Goal: Answer question/provide support

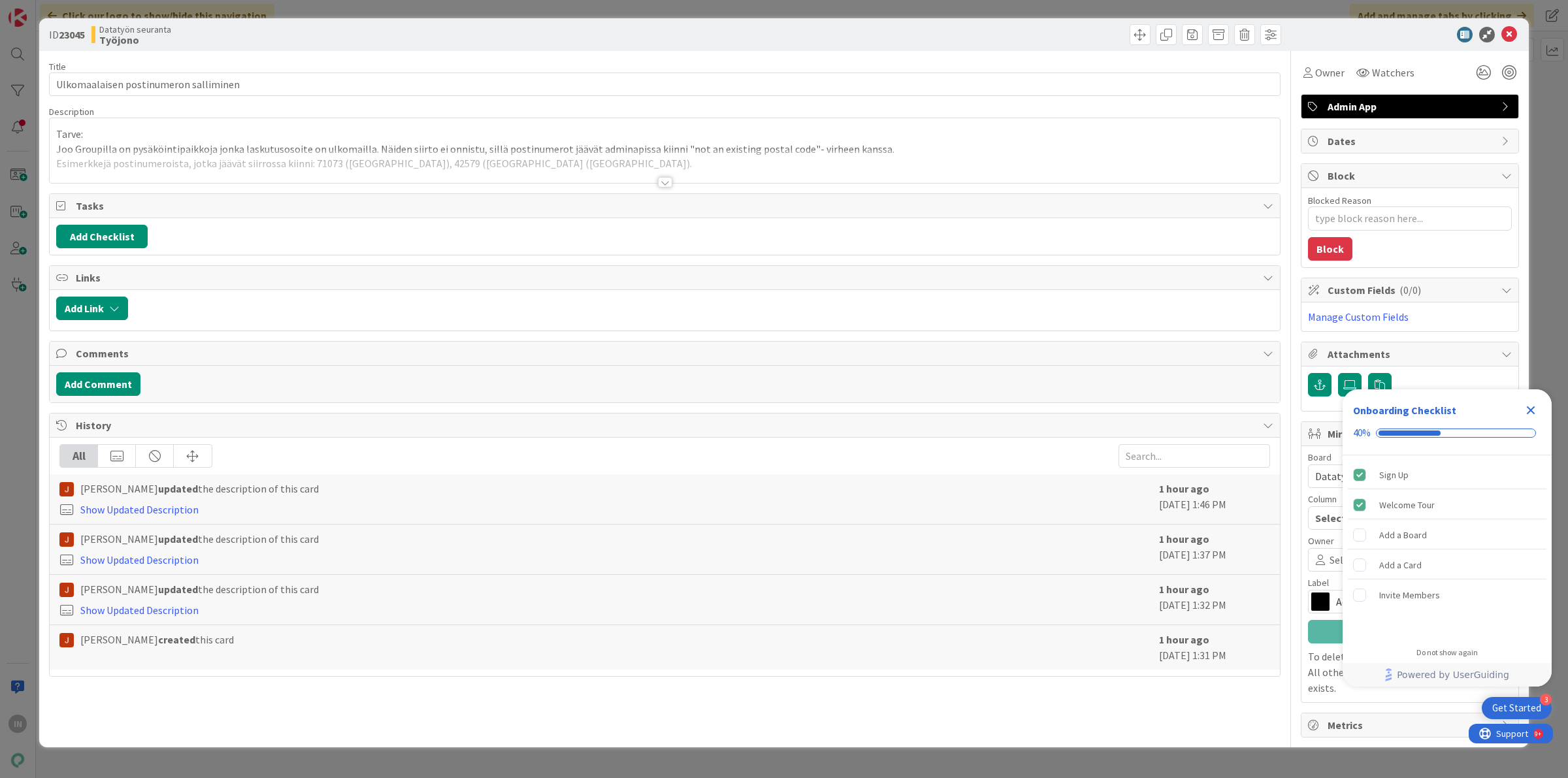
type textarea "x"
click at [836, 143] on p "Joo Groupilla on pysäköintipaikkoja jonka laskutusosoite on ulkomailla. Näiden …" at bounding box center [664, 149] width 1217 height 15
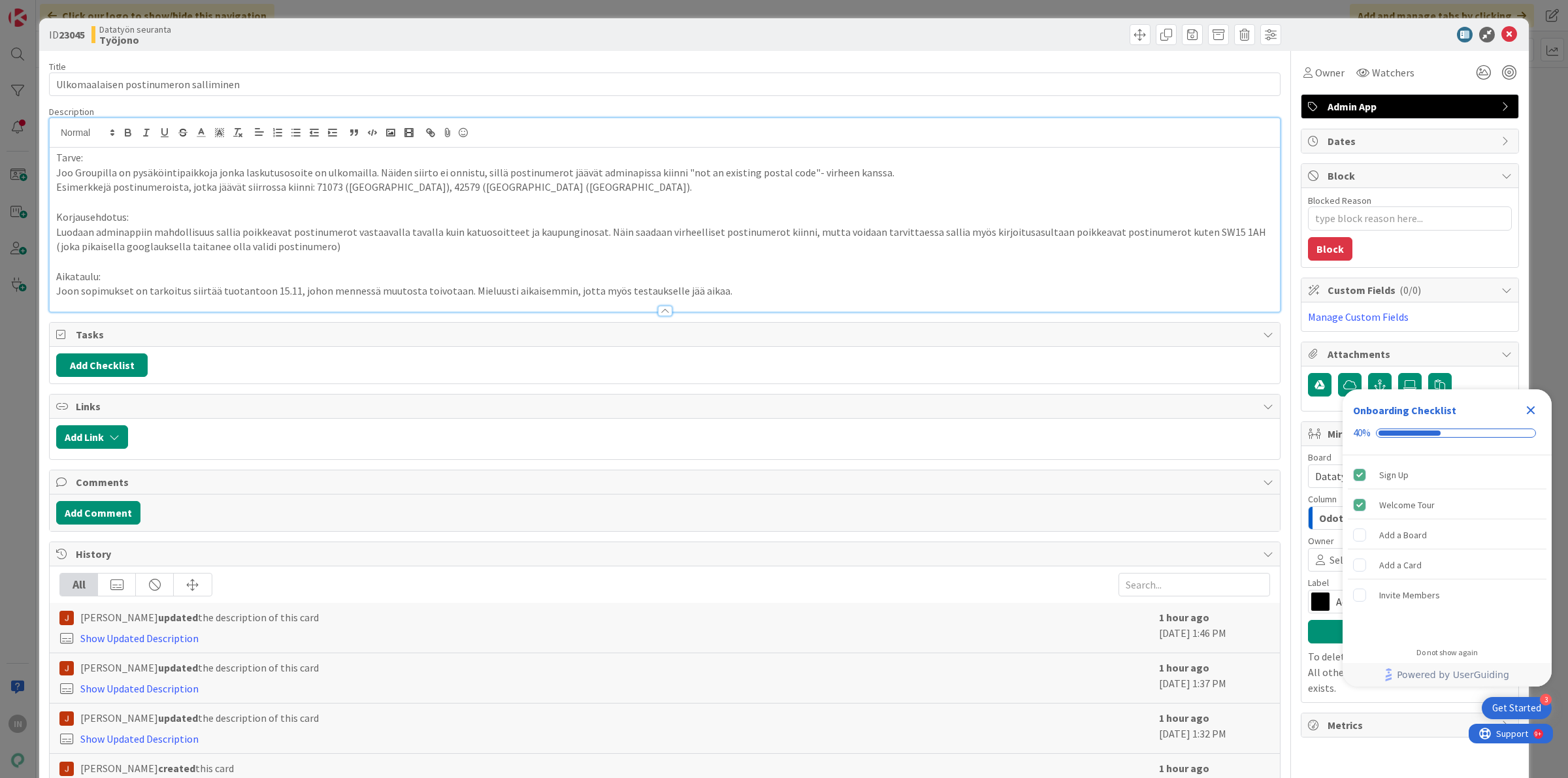
click at [1532, 406] on icon "Close Checklist" at bounding box center [1531, 410] width 16 height 16
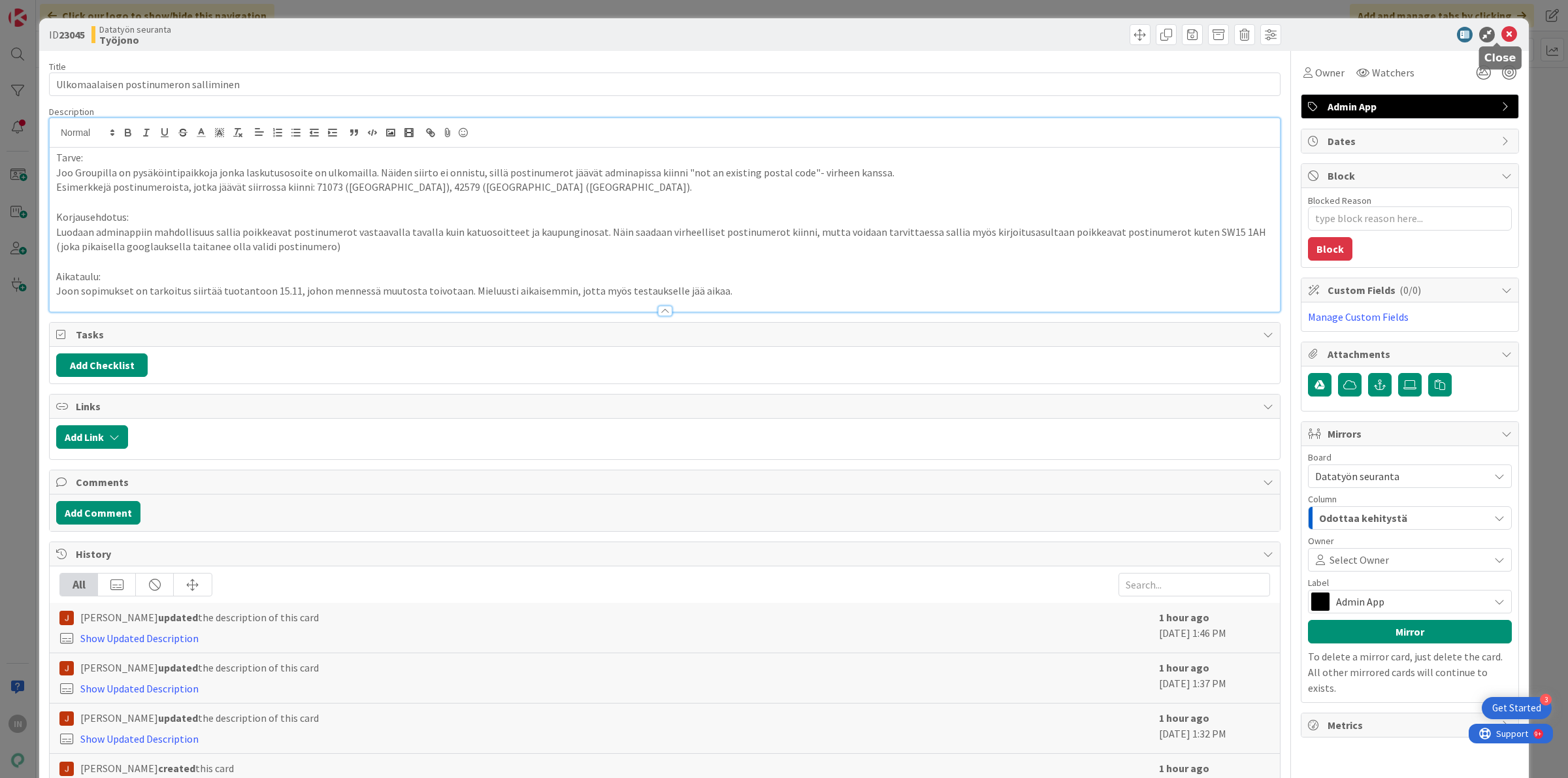
click at [1501, 33] on icon at bounding box center [1508, 34] width 16 height 16
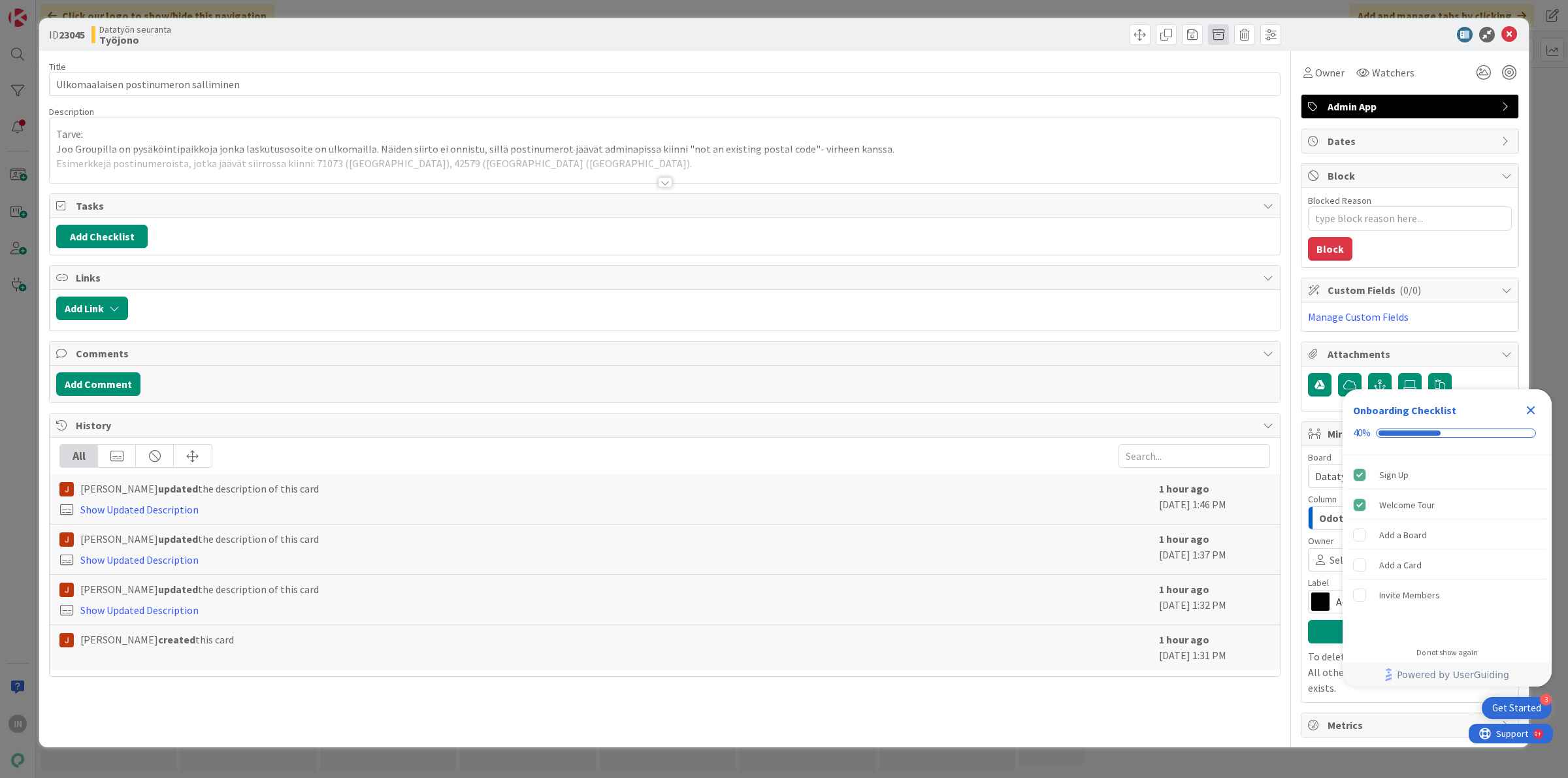
type textarea "x"
click at [654, 155] on div at bounding box center [664, 166] width 1230 height 33
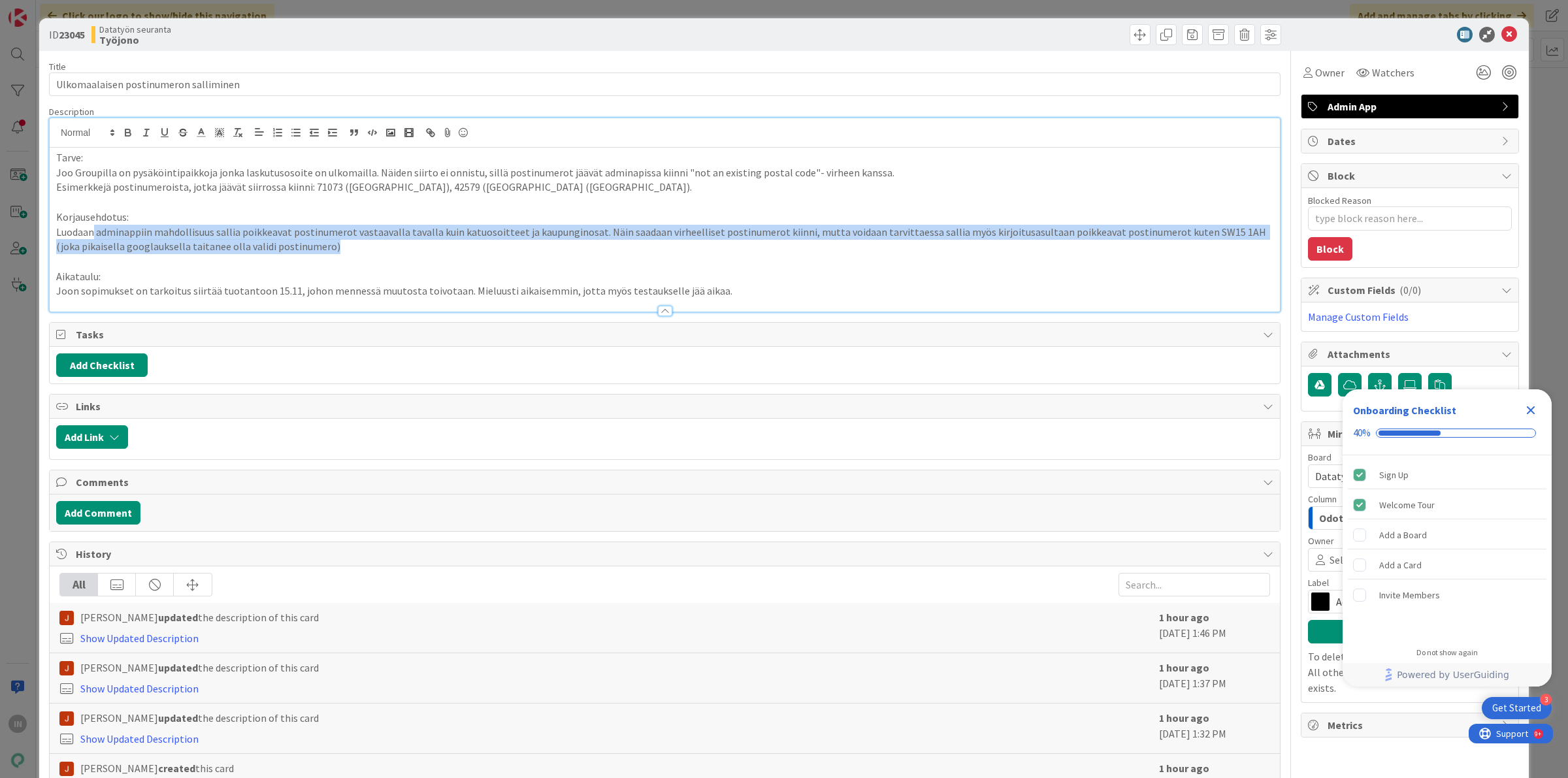
drag, startPoint x: 95, startPoint y: 234, endPoint x: 1249, endPoint y: 240, distance: 1154.0
click at [1249, 240] on p "Luodaan adminappiin mahdollisuus sallia poikkeavat postinumerot vastaavalla tav…" at bounding box center [664, 240] width 1217 height 29
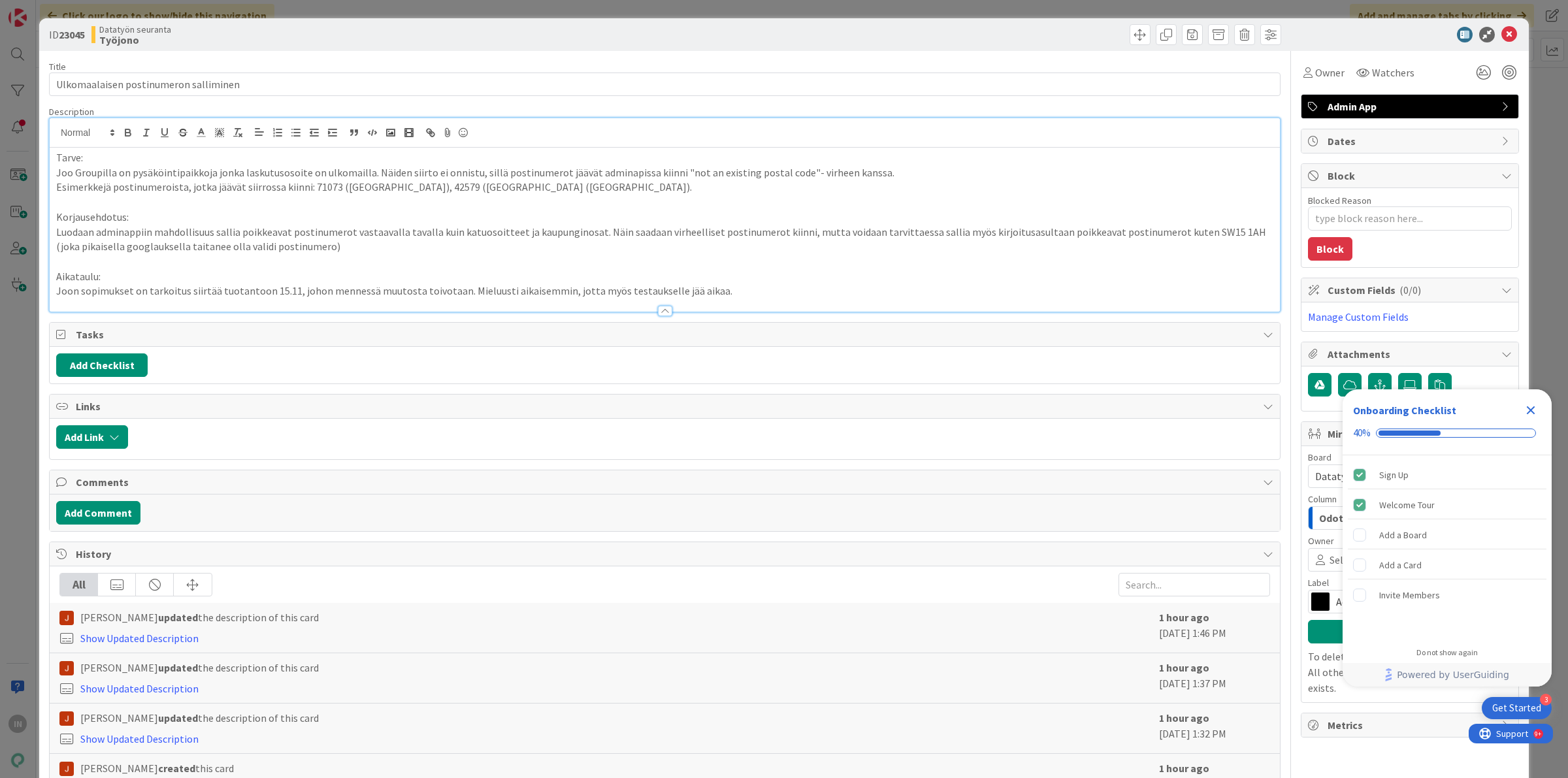
click at [847, 272] on p "Aikataulu:" at bounding box center [664, 276] width 1217 height 15
click at [811, 294] on p "Joon sopimukset on tarkoitus siirtää tuotantoon 15.11, johon mennessä muutosta …" at bounding box center [664, 291] width 1217 height 15
